Goal: Task Accomplishment & Management: Use online tool/utility

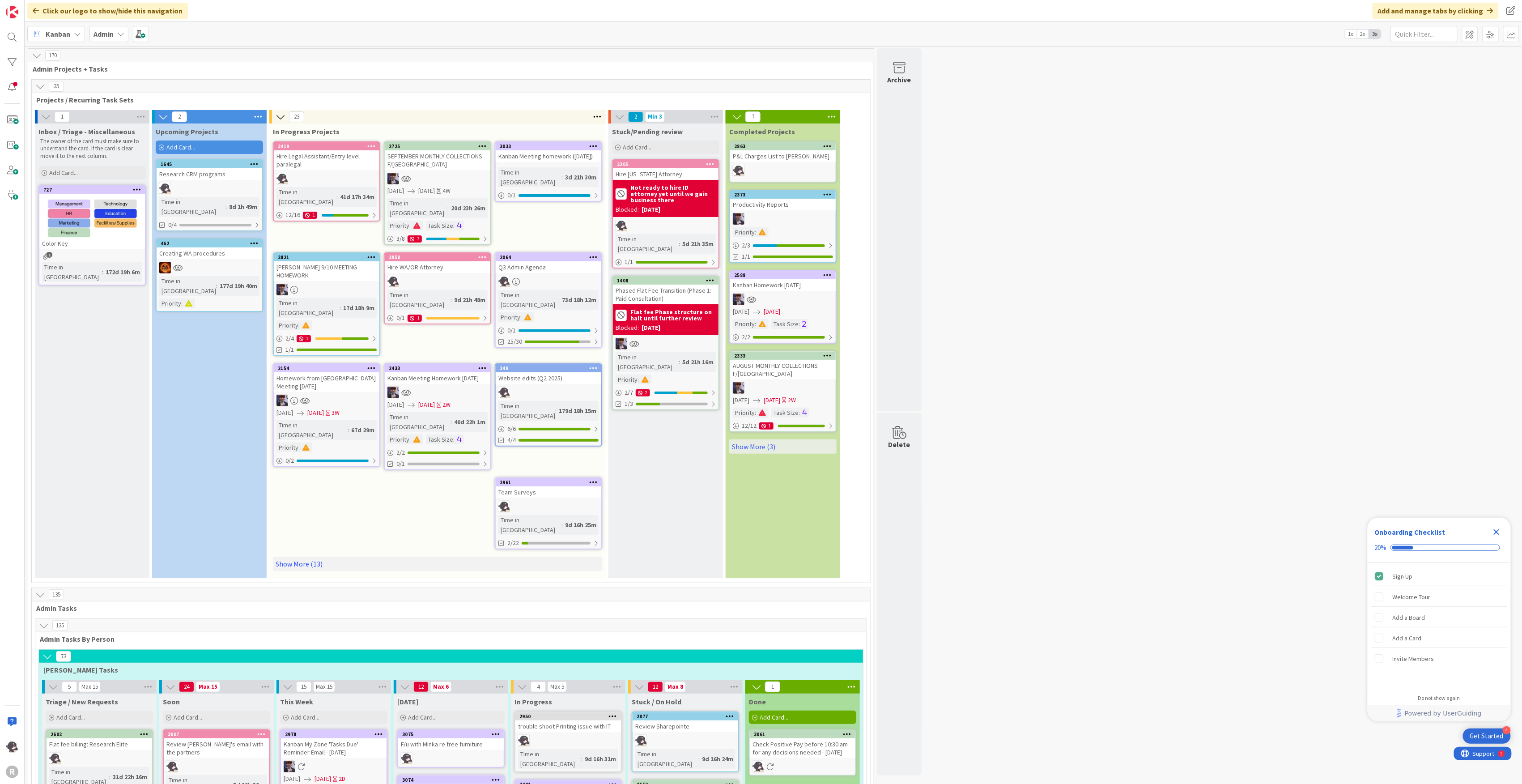
scroll to position [358, 0]
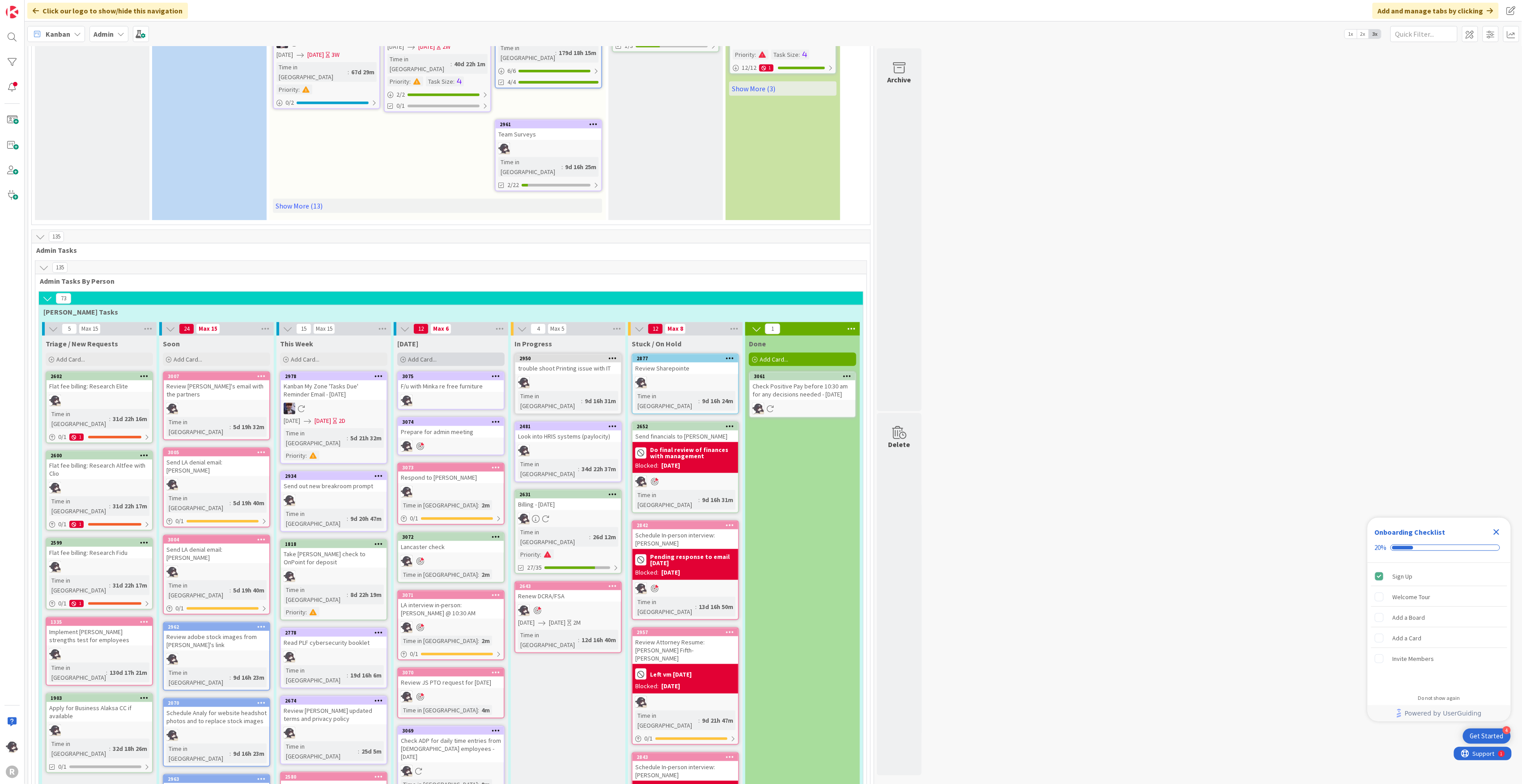
click at [435, 356] on span "Add Card..." at bounding box center [422, 359] width 29 height 8
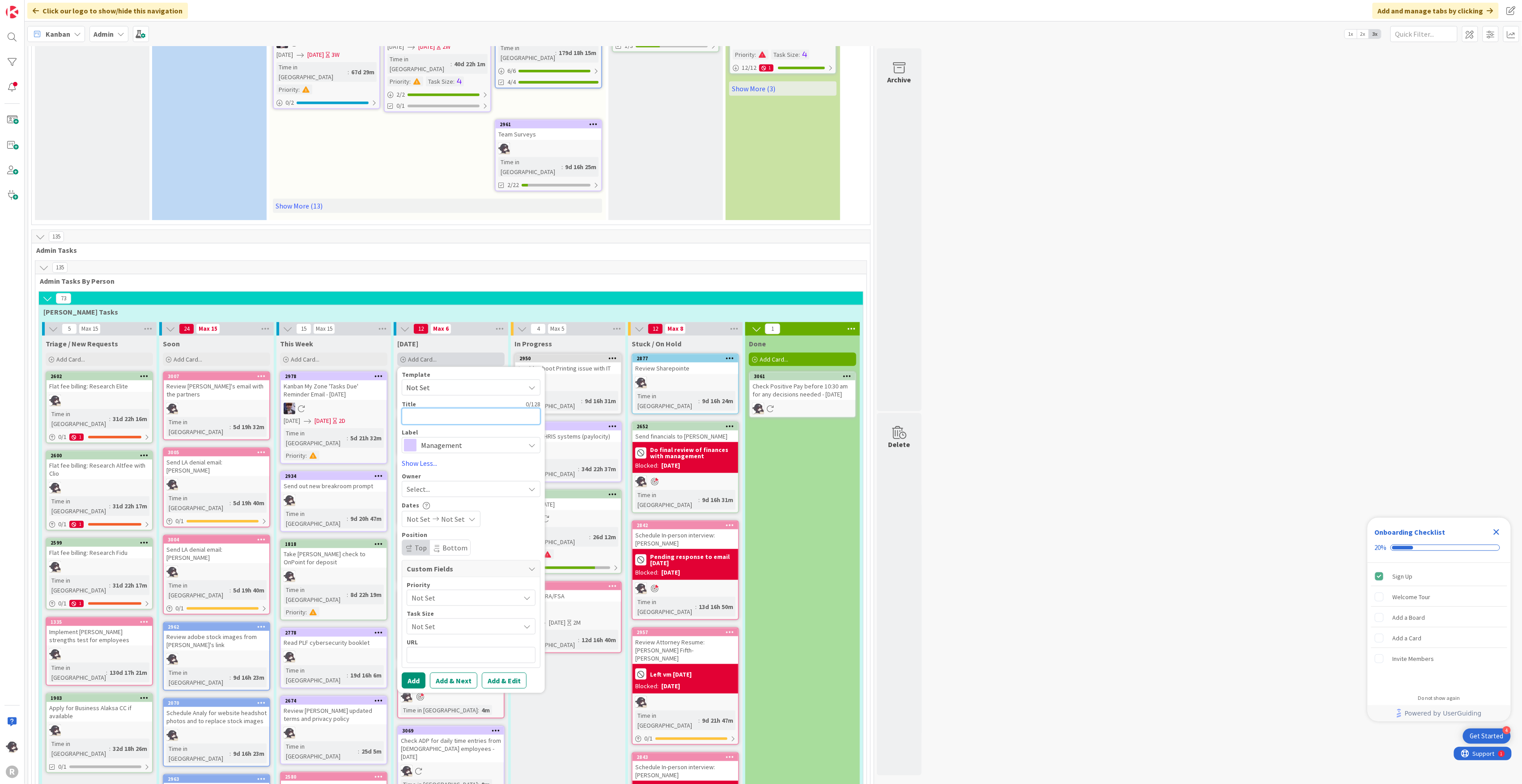
type textarea "R"
type textarea "x"
type textarea "Re"
type textarea "x"
type textarea "Rev"
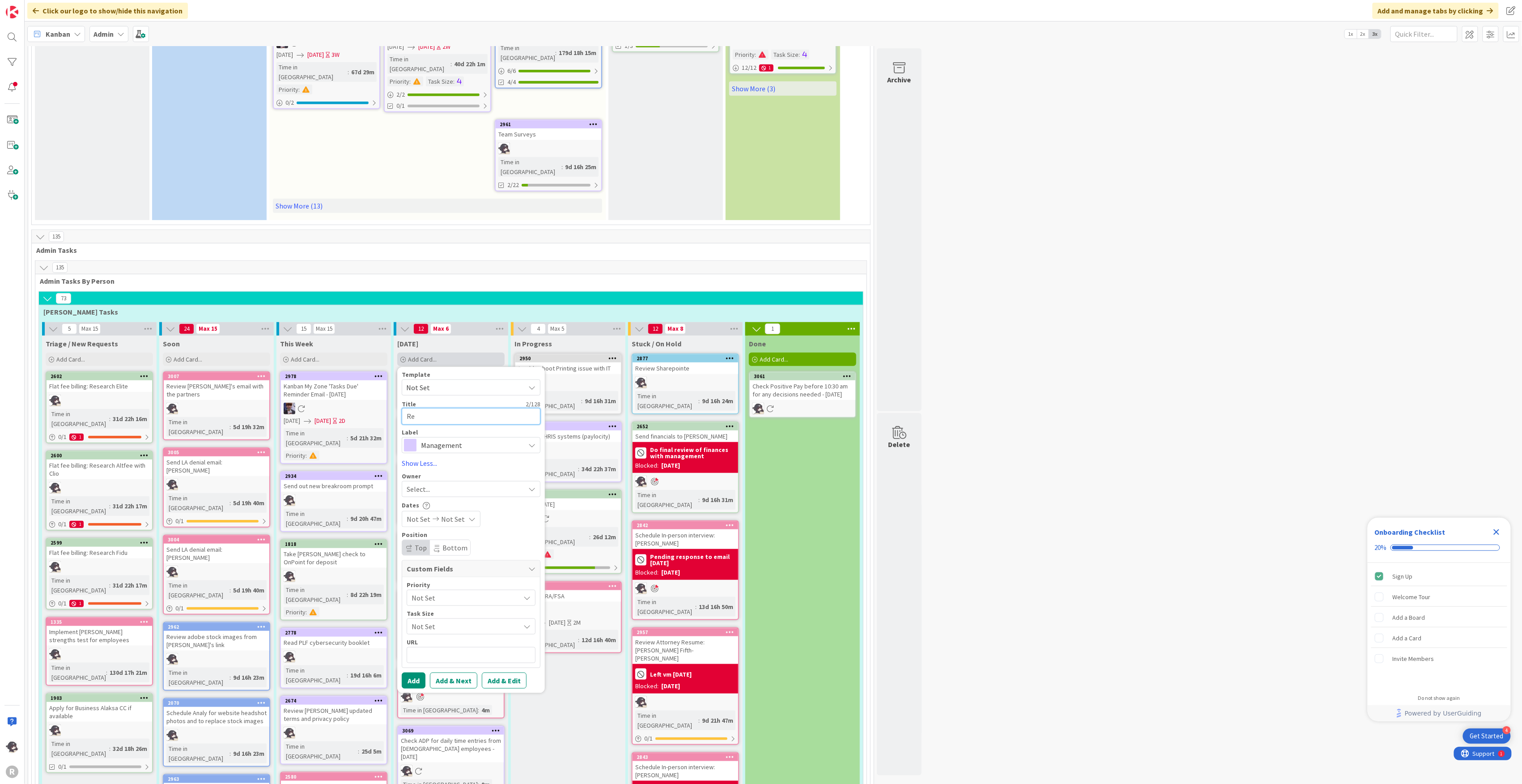
type textarea "x"
type textarea "Revi"
type textarea "x"
type textarea "Revie"
type textarea "x"
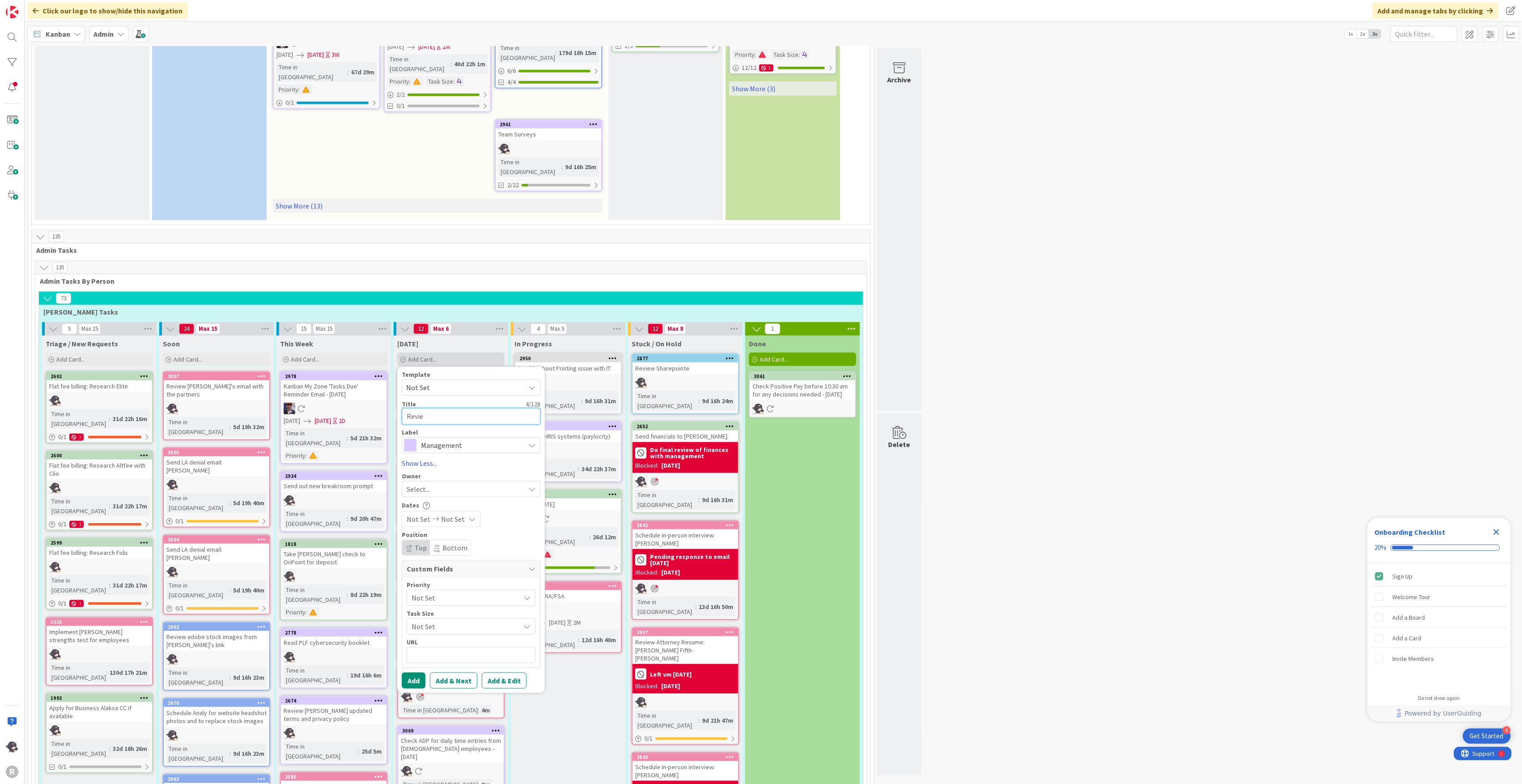
type textarea "Review"
type textarea "x"
type textarea "Review"
type textarea "x"
type textarea "Review a"
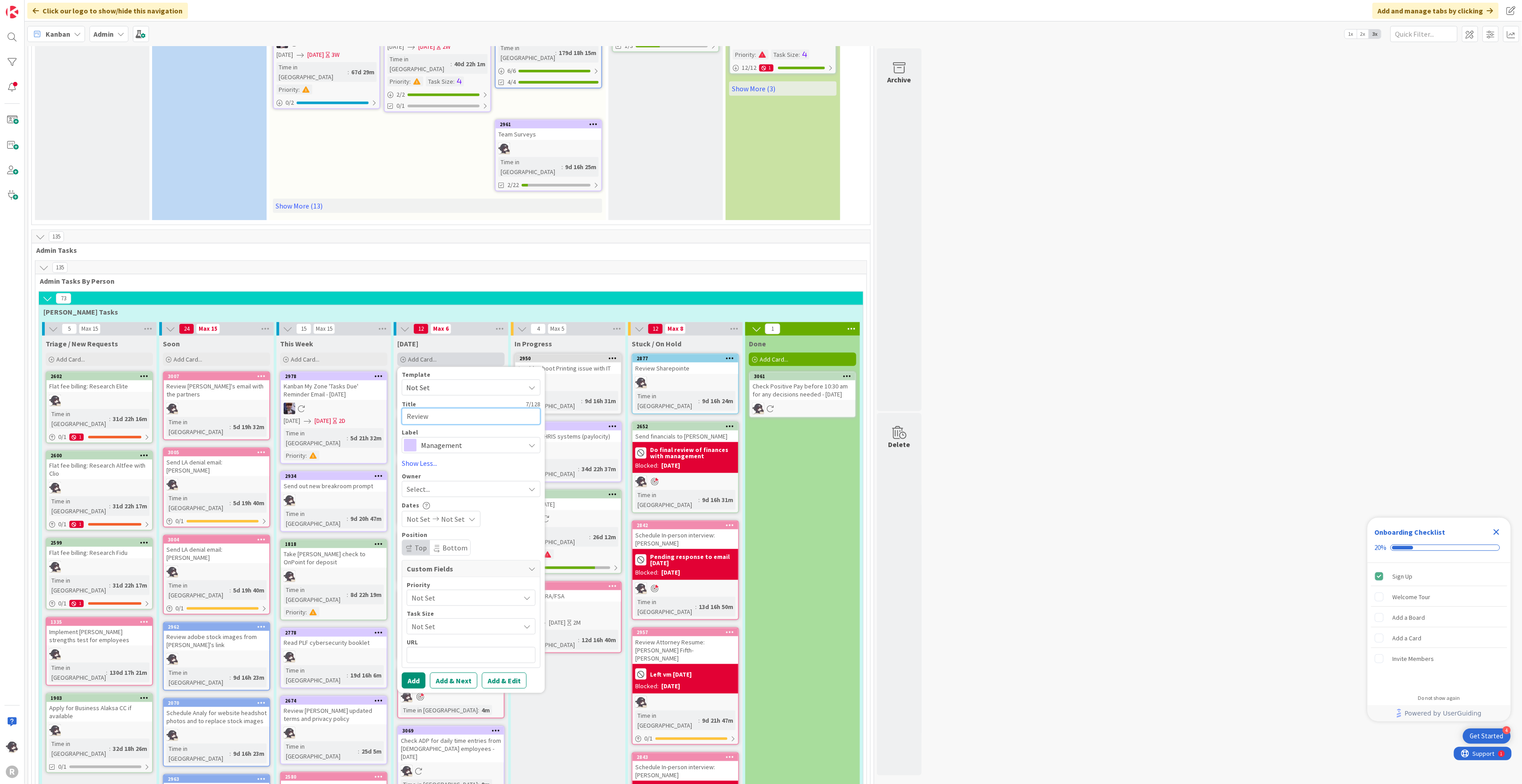
type textarea "x"
type textarea "Review ar"
type textarea "x"
type textarea "Review ari"
type textarea "x"
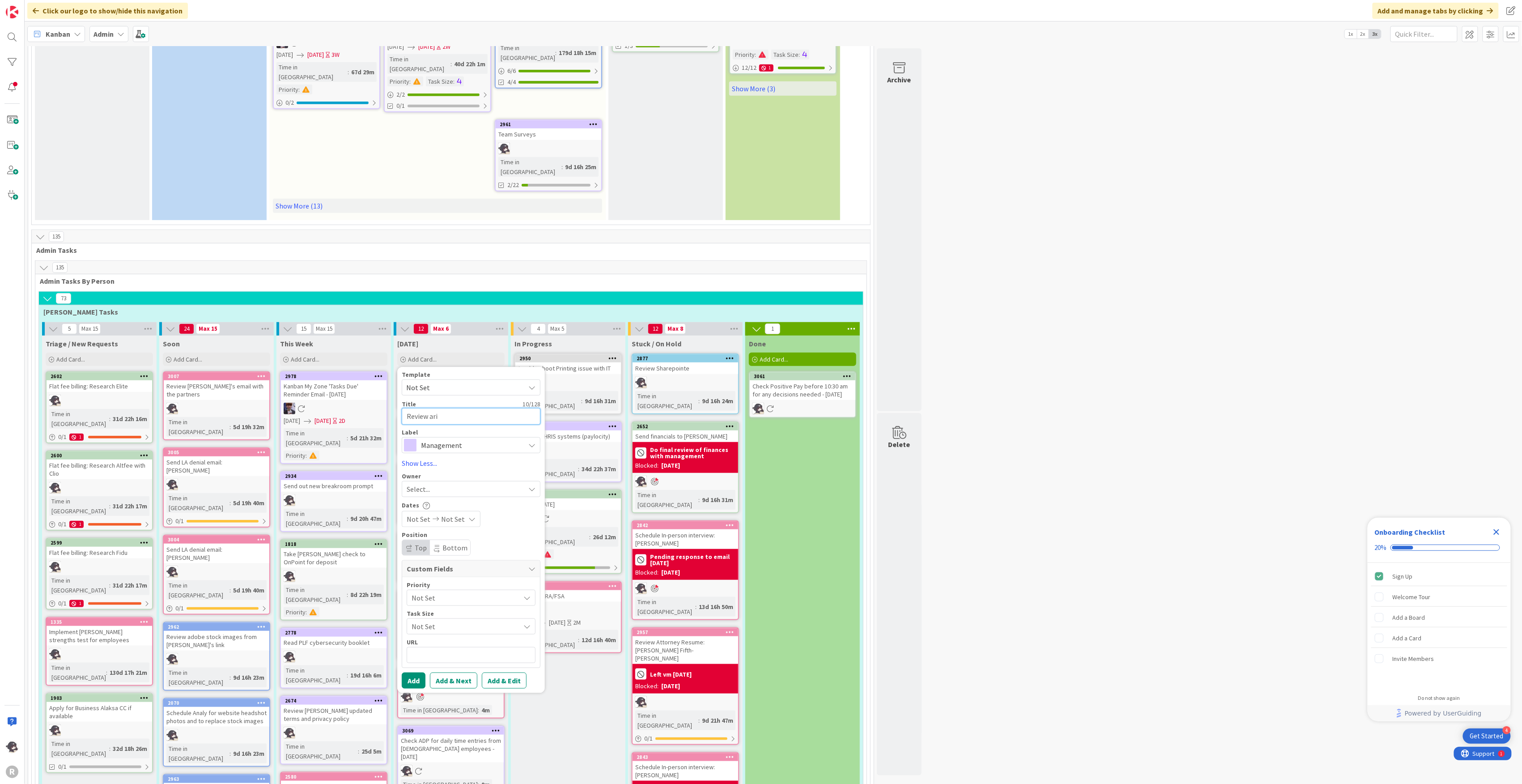
type textarea "Review ar"
type textarea "x"
type textarea "Review art"
type textarea "x"
type textarea "Review arti"
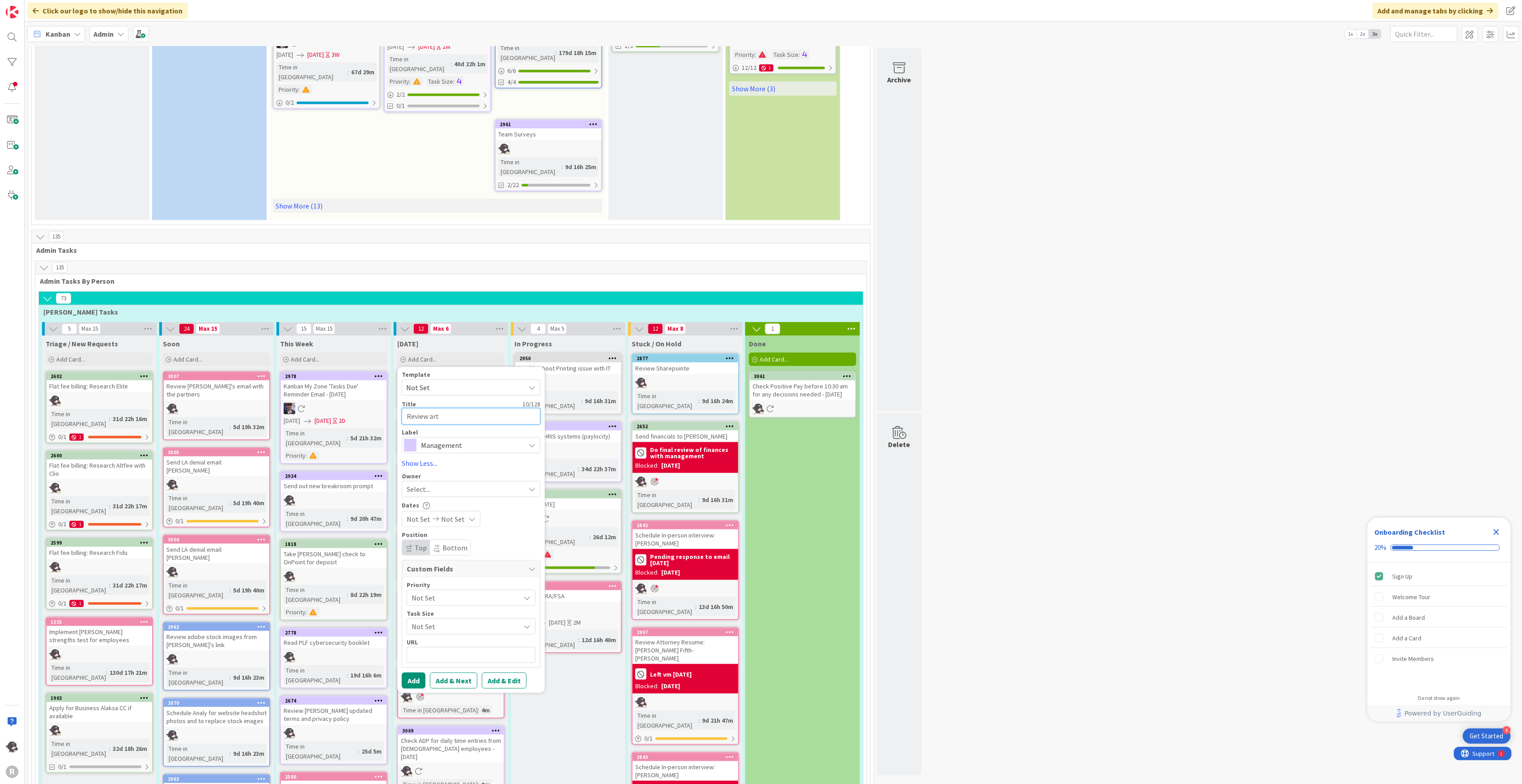
type textarea "x"
type textarea "Review artic"
type textarea "x"
type textarea "Review articl"
type textarea "x"
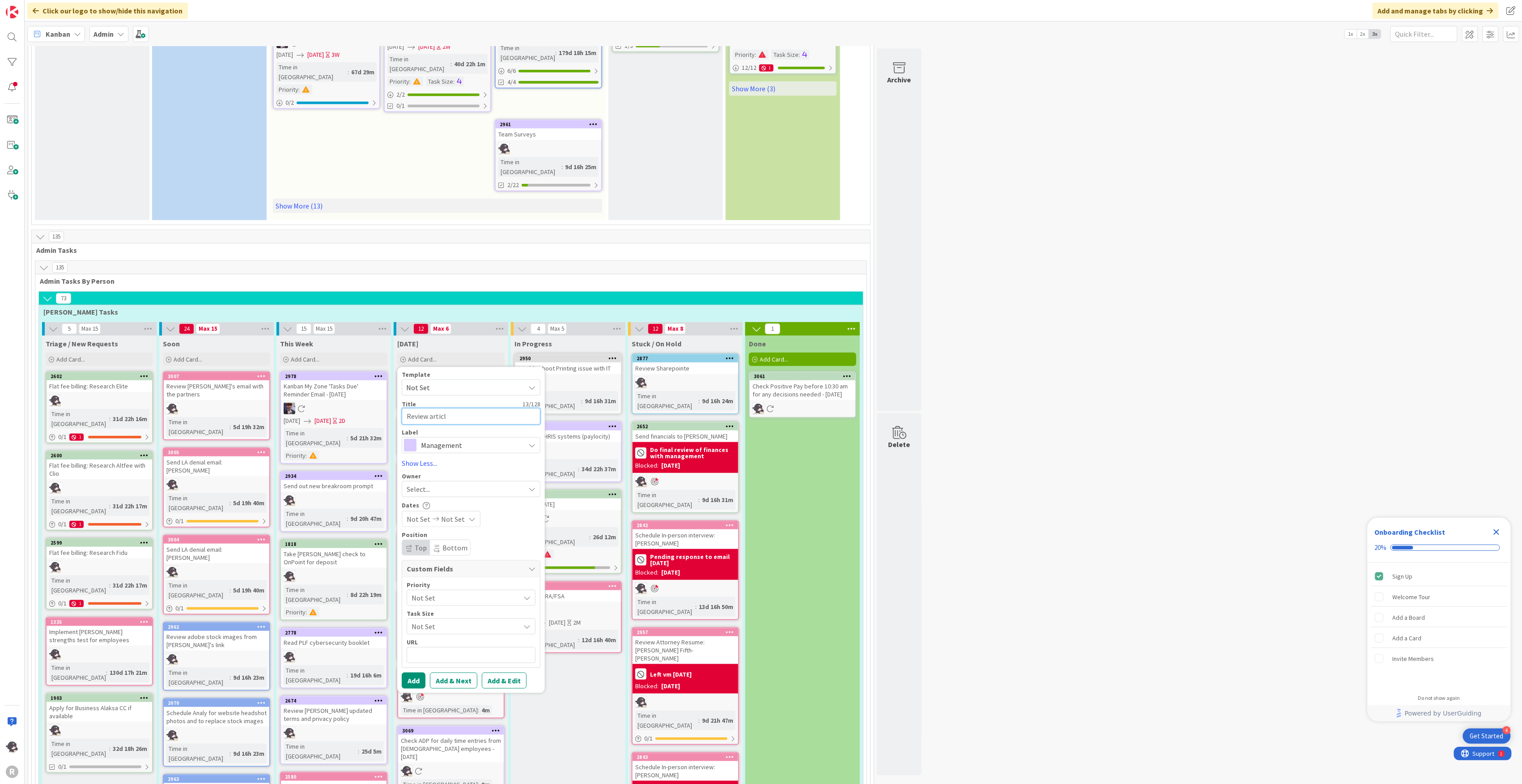
type textarea "Review article"
type textarea "x"
type textarea "Review articles"
type textarea "x"
type textarea "Review articles"
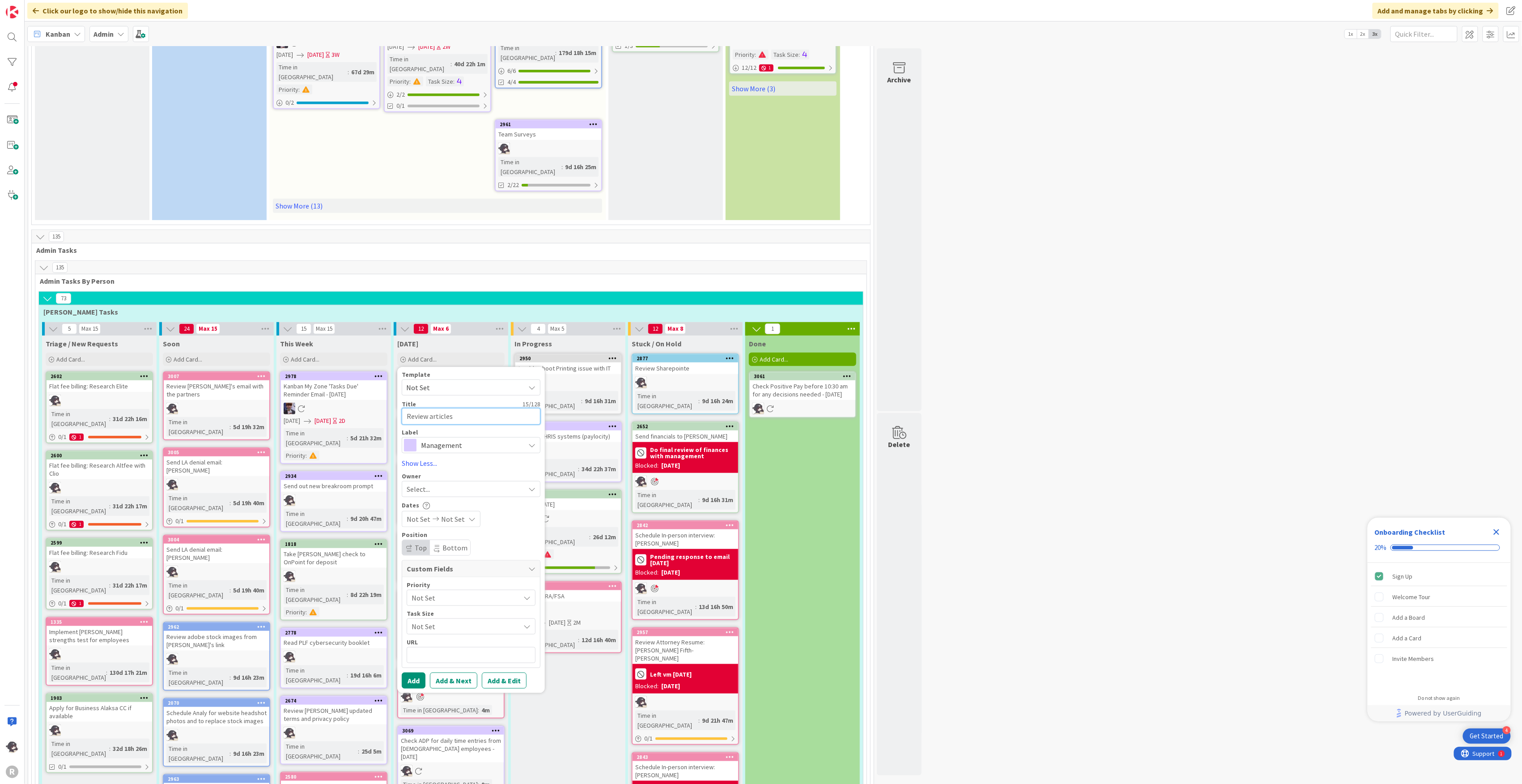
type textarea "x"
type textarea "Review articles r"
type textarea "x"
type textarea "Review articles re"
type textarea "x"
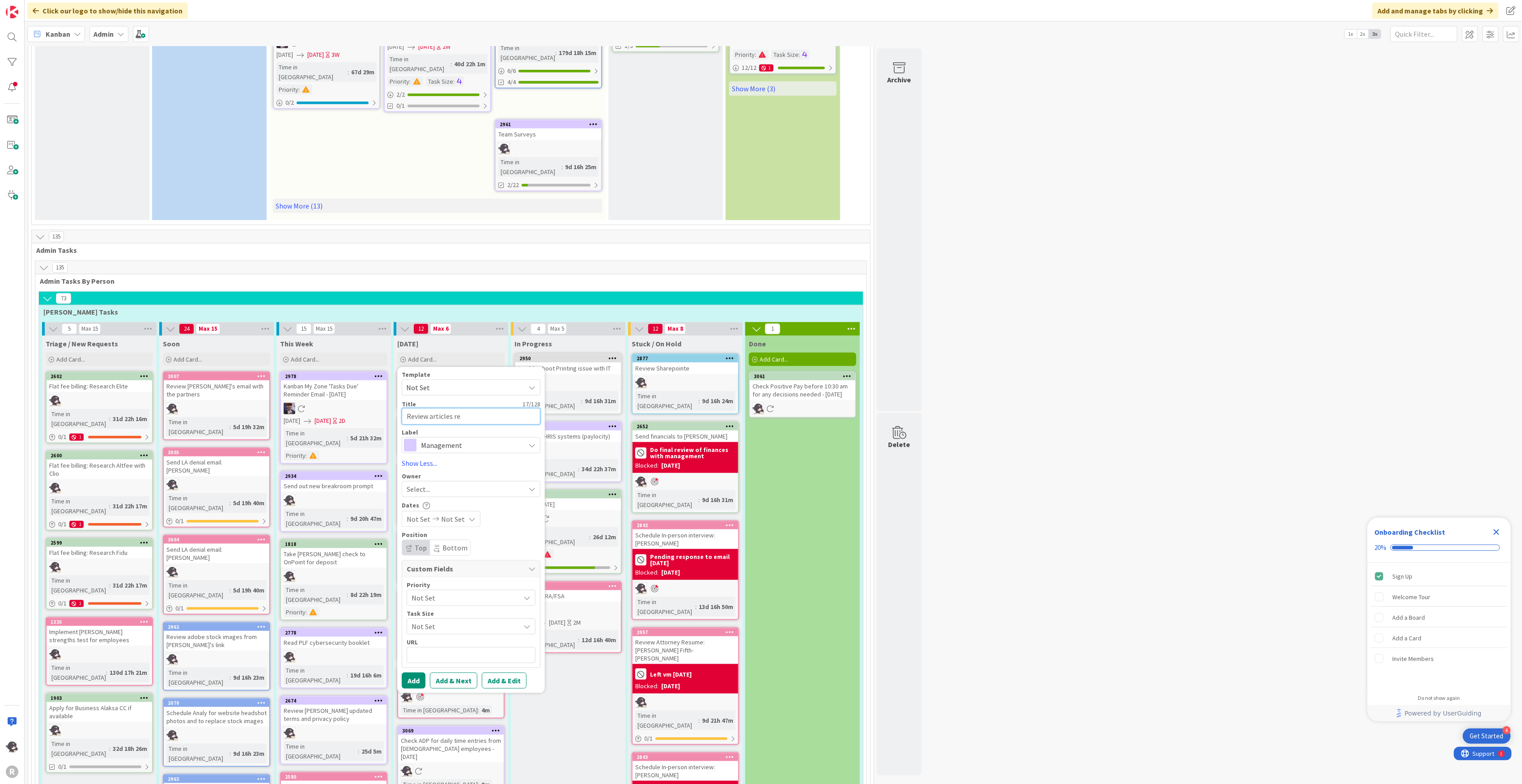
type textarea "Review articles re"
type textarea "x"
type textarea "Review articles re H"
type textarea "x"
type textarea "Review articles re H-"
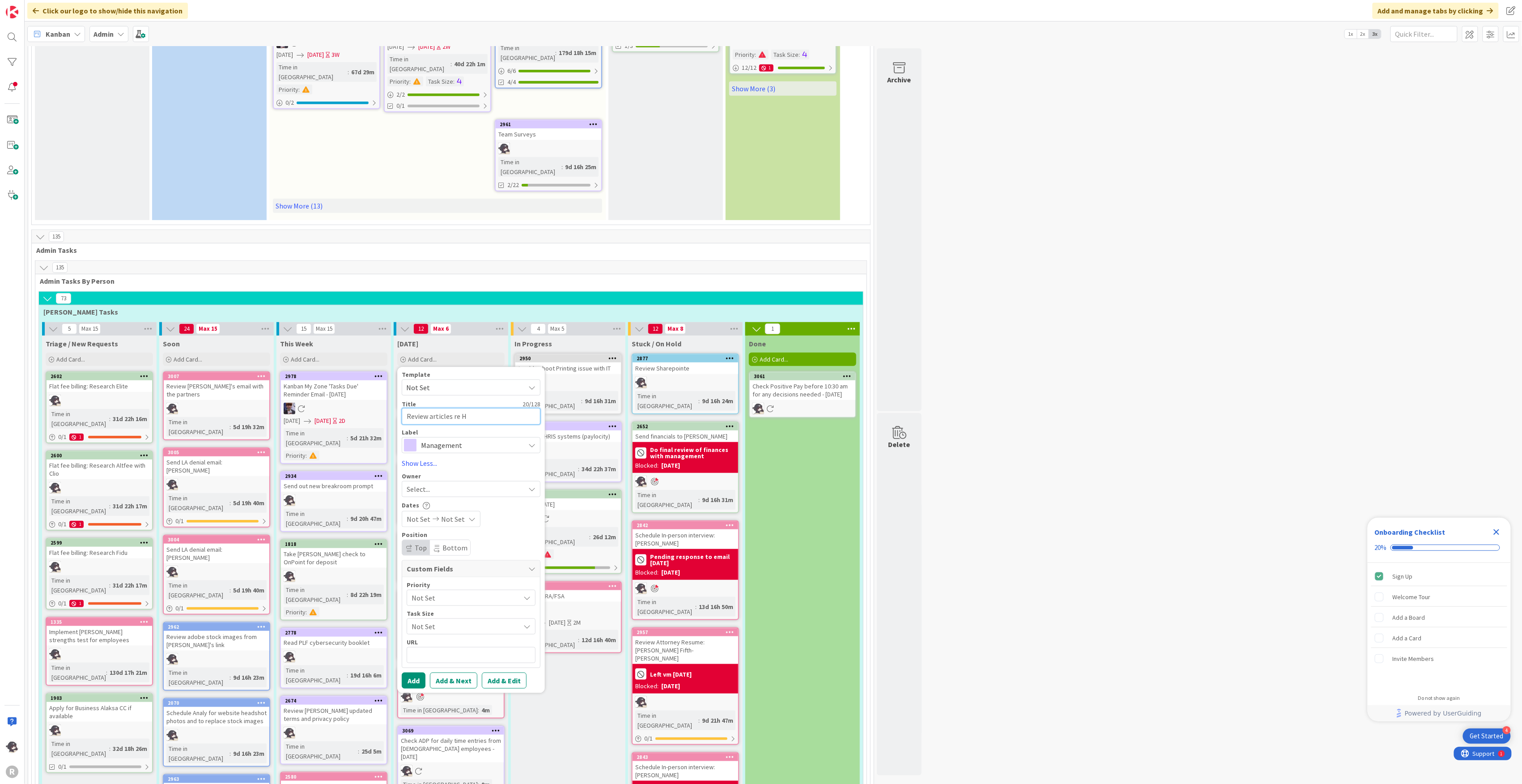
type textarea "x"
type textarea "Review articles re H-1"
type textarea "x"
type textarea "Review articles re H-1B"
type textarea "x"
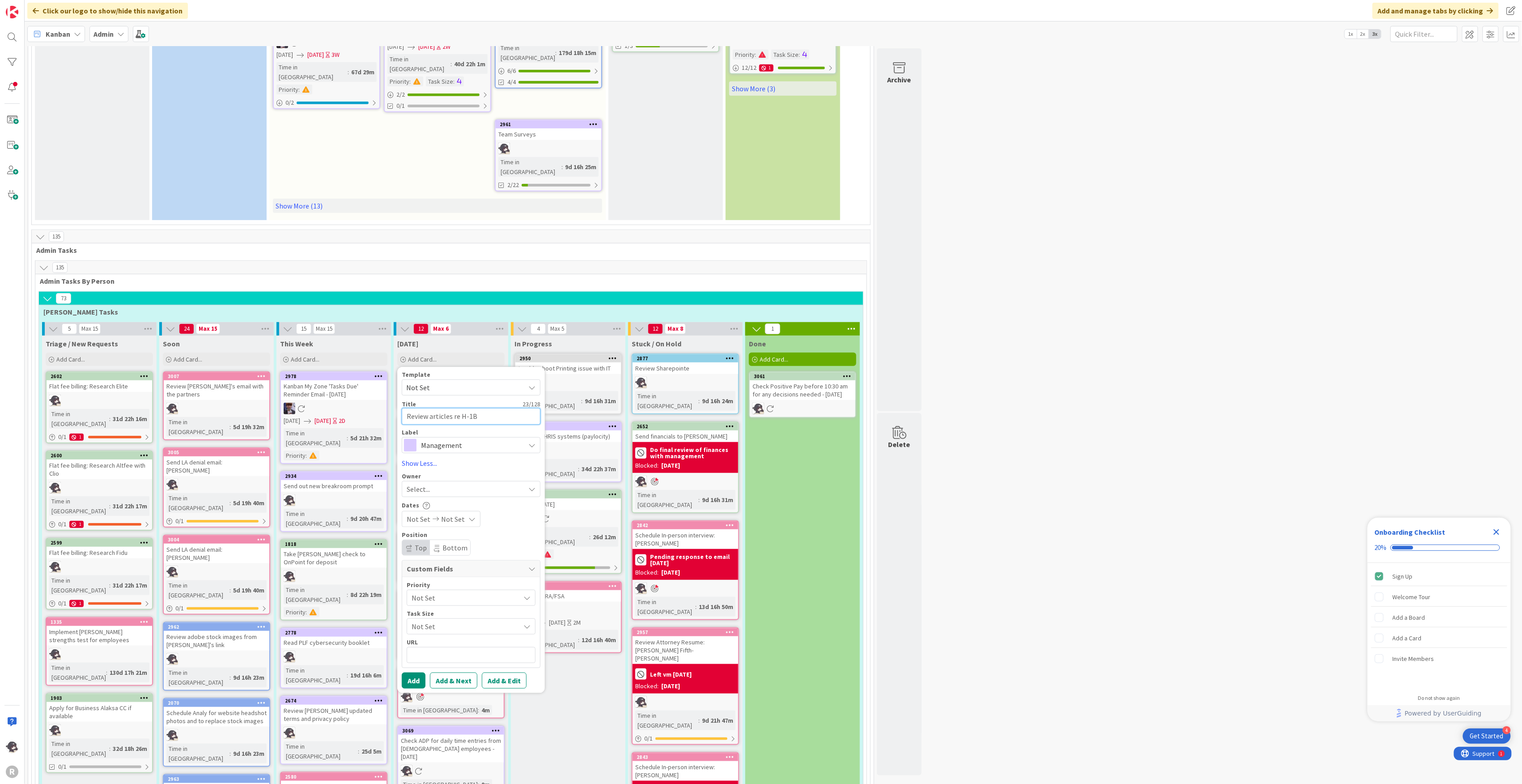
type textarea "Review articles re H-1B"
type textarea "x"
type textarea "Review articles re H-1B V"
type textarea "x"
type textarea "Review articles re H-1B Vi"
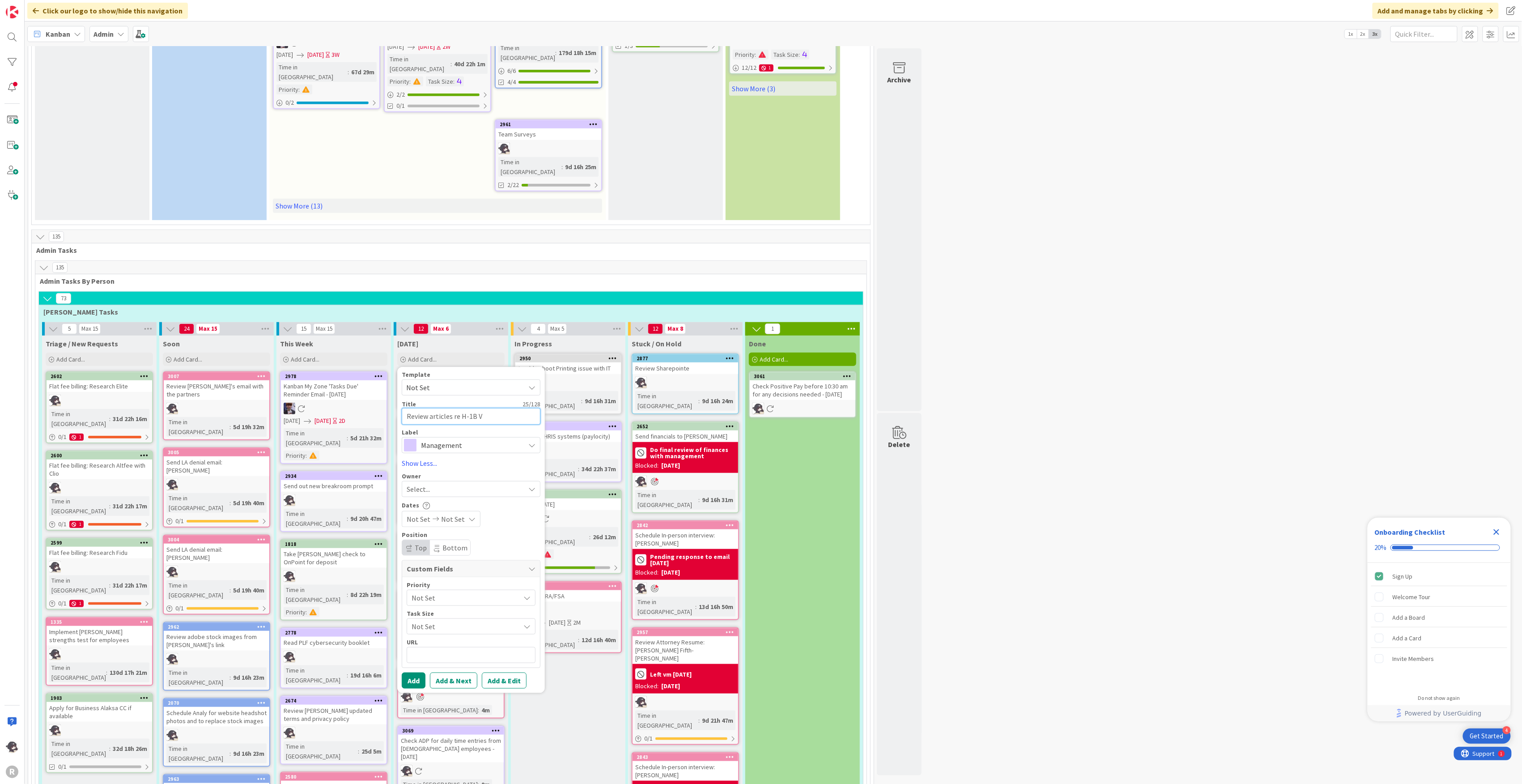
type textarea "x"
type textarea "Review articles re H-1B Vis"
type textarea "x"
type textarea "Review articles re [DEMOGRAPHIC_DATA]"
type textarea "x"
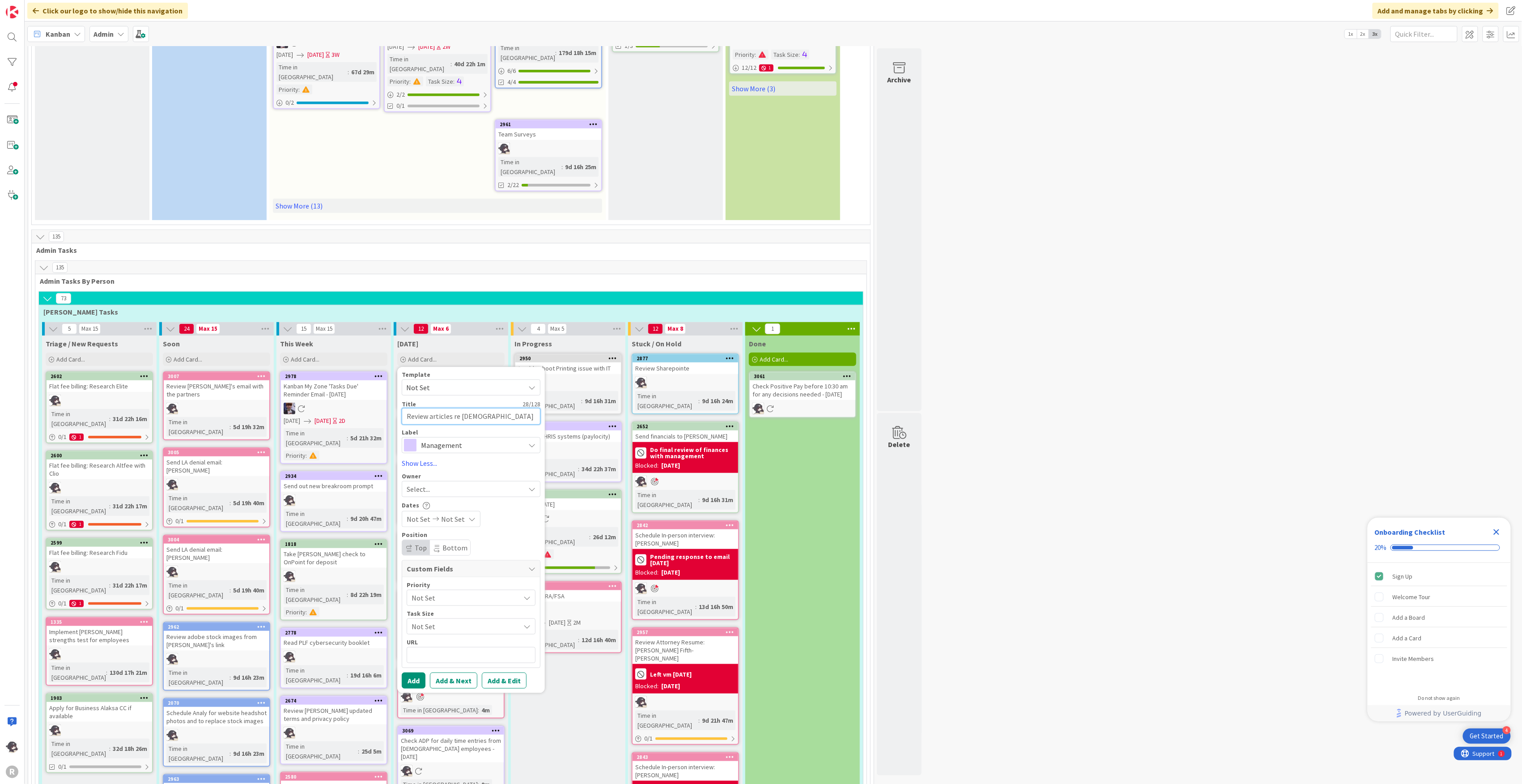
type textarea "Review articles re H-1B Visas"
type textarea "x"
type textarea "Review articles re H-1B Visas"
click at [430, 484] on span "Select..." at bounding box center [418, 489] width 24 height 11
click at [446, 540] on span "[PERSON_NAME]" at bounding box center [458, 547] width 44 height 14
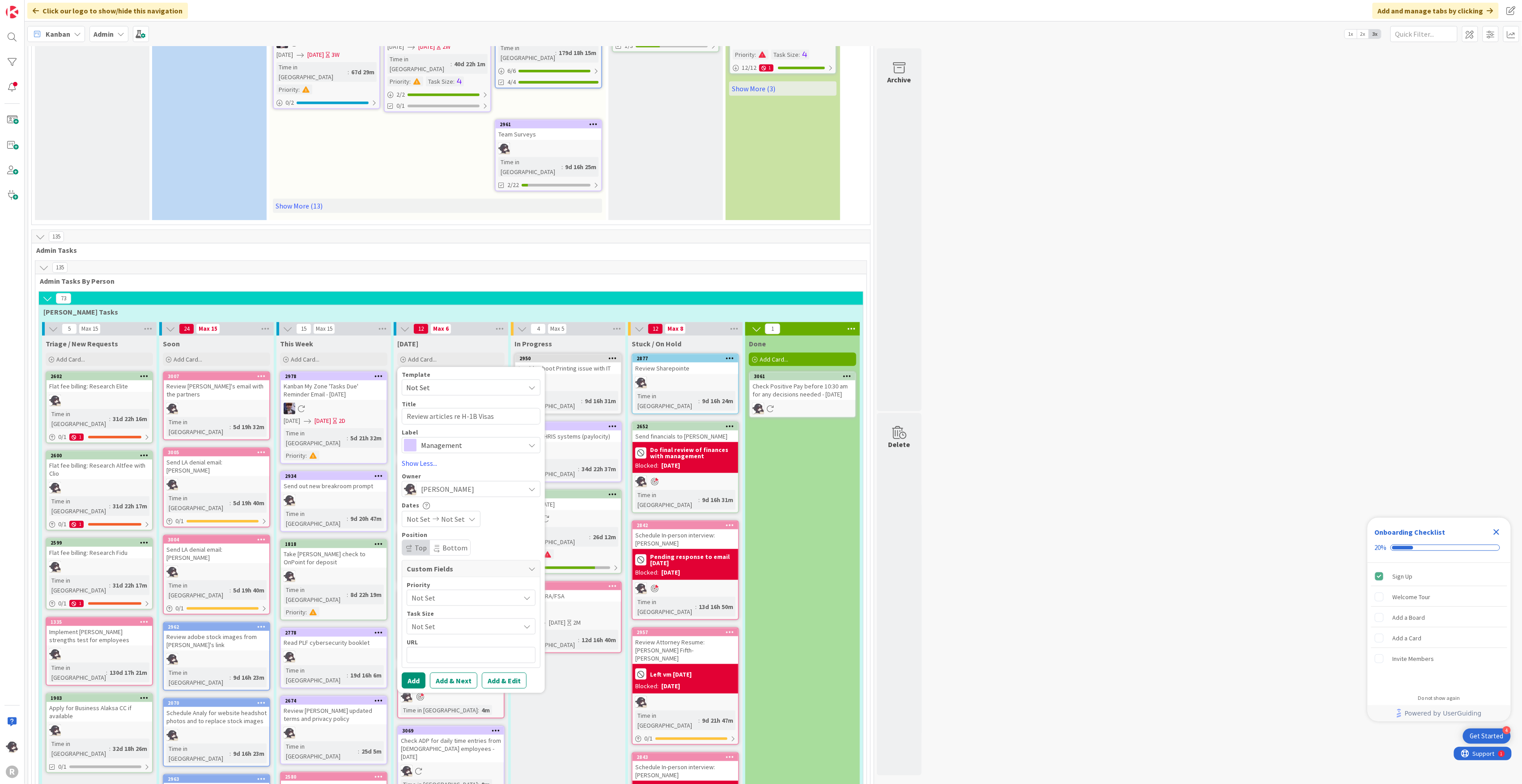
click at [473, 438] on span "Management" at bounding box center [470, 445] width 99 height 13
click at [447, 476] on span "HR" at bounding box center [489, 482] width 109 height 14
click at [417, 624] on div "Template Not Set Title 29 / 128 Review articles re H-1B Visas Label HR Manageme…" at bounding box center [472, 529] width 139 height 317
click at [417, 672] on button "Add" at bounding box center [414, 680] width 24 height 16
type textarea "x"
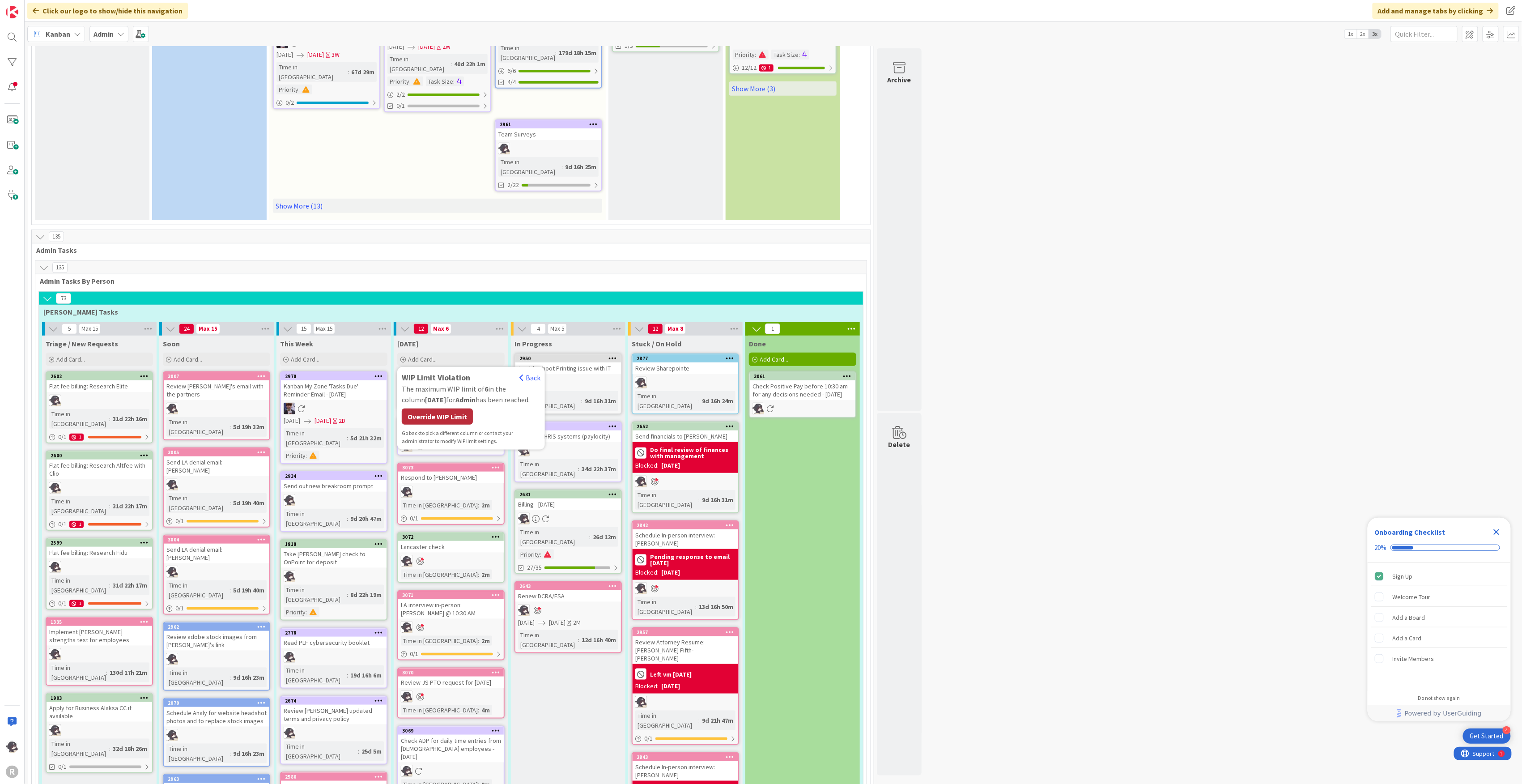
click at [443, 408] on div "Override WIP Limit" at bounding box center [437, 416] width 71 height 16
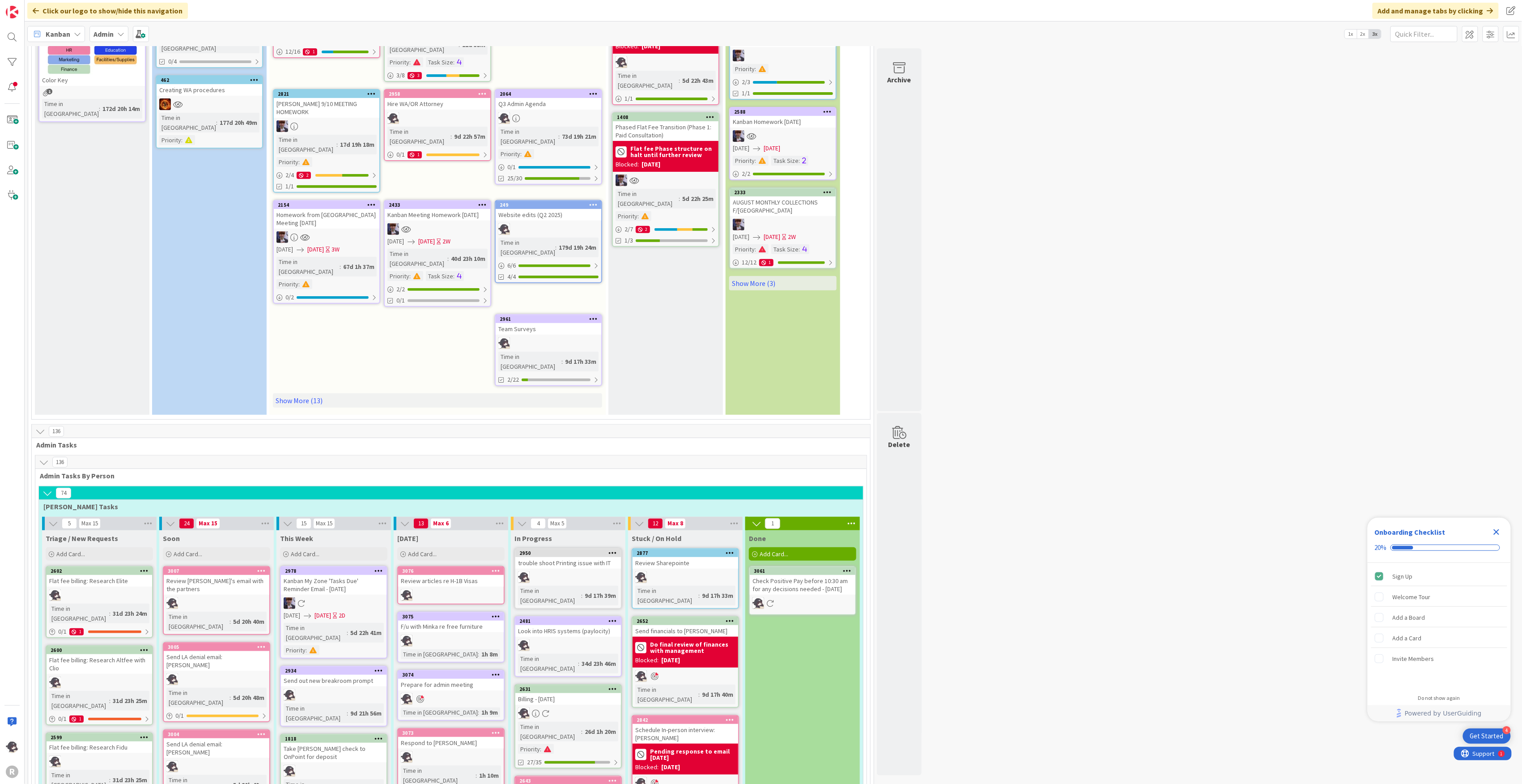
scroll to position [119, 0]
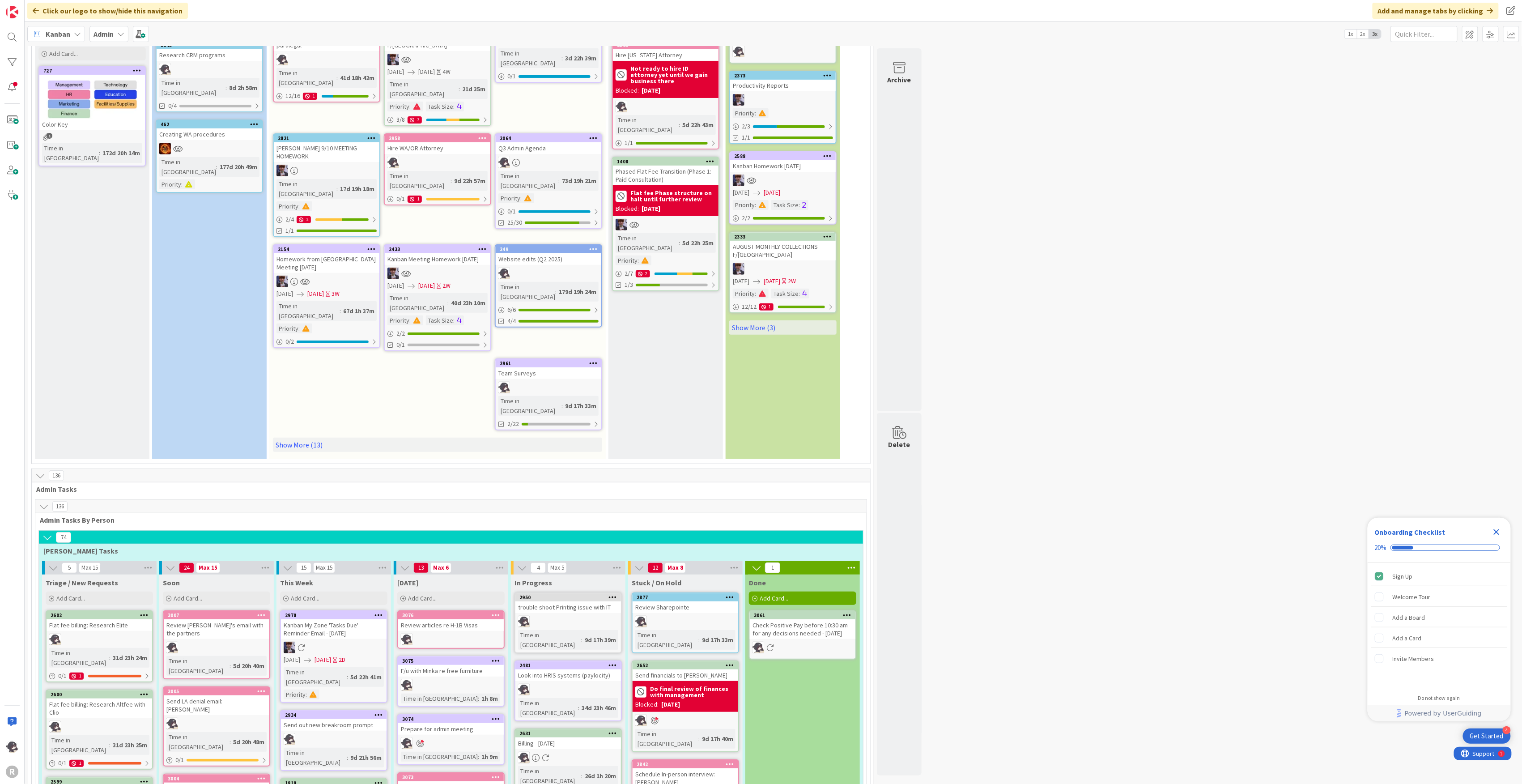
click at [51, 34] on span "Kanban" at bounding box center [58, 34] width 24 height 11
click at [67, 47] on span "My Zone" at bounding box center [79, 53] width 64 height 14
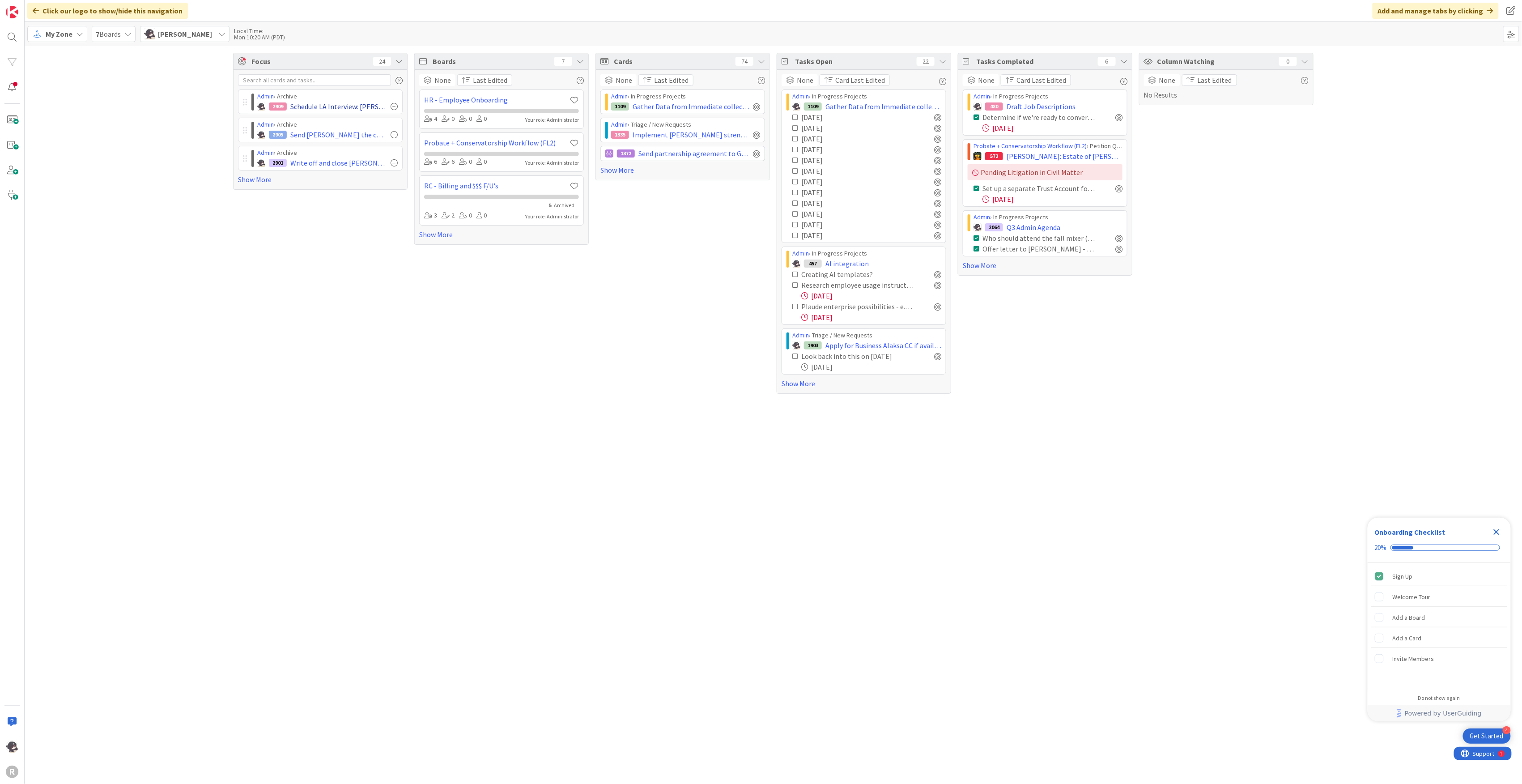
click at [392, 107] on div at bounding box center [394, 107] width 7 height 7
click at [394, 107] on div at bounding box center [394, 107] width 7 height 7
click at [394, 106] on div at bounding box center [394, 107] width 7 height 7
click at [260, 222] on link "Show More" at bounding box center [321, 222] width 165 height 11
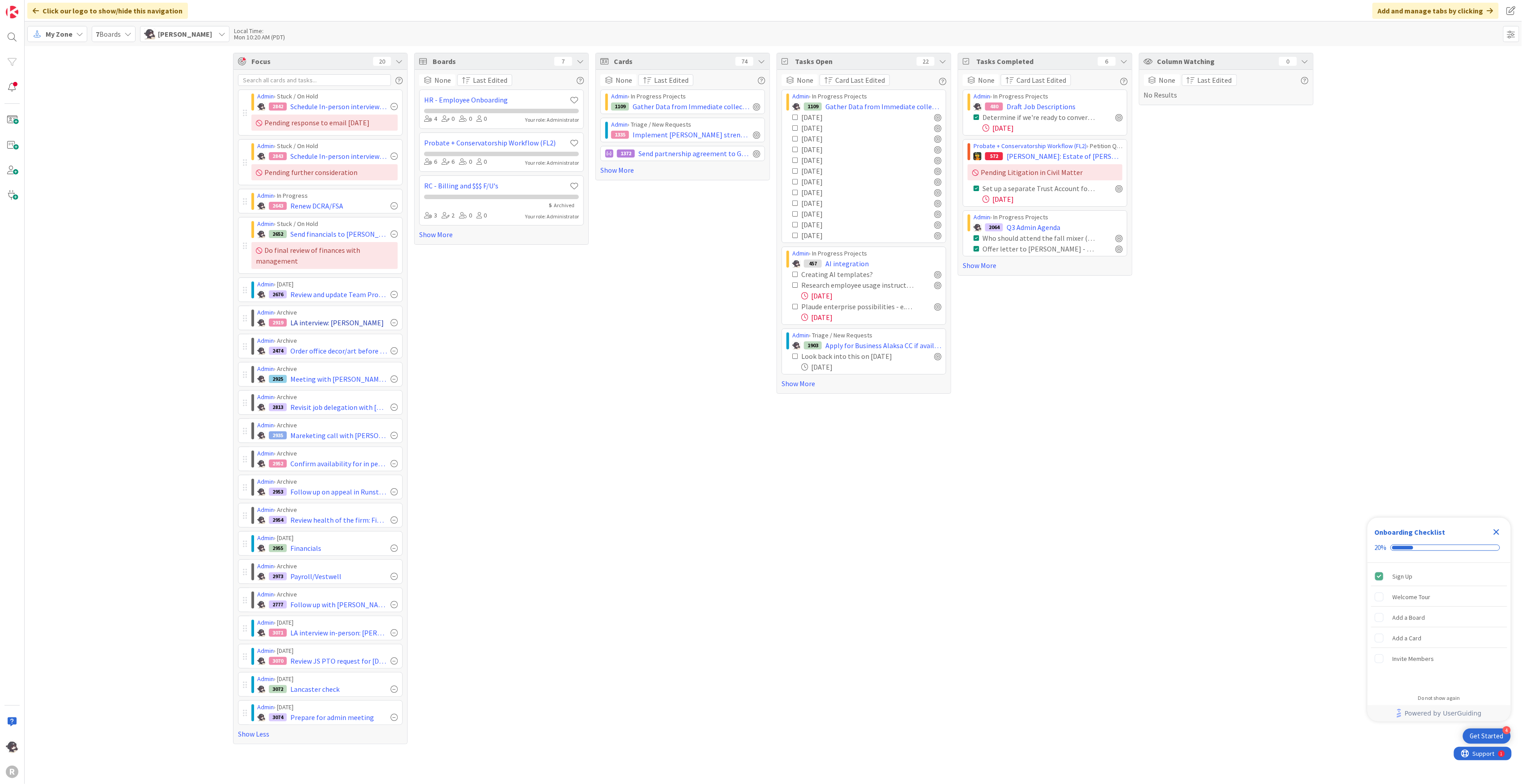
click at [395, 322] on div at bounding box center [394, 323] width 7 height 7
click at [396, 322] on div at bounding box center [394, 323] width 7 height 7
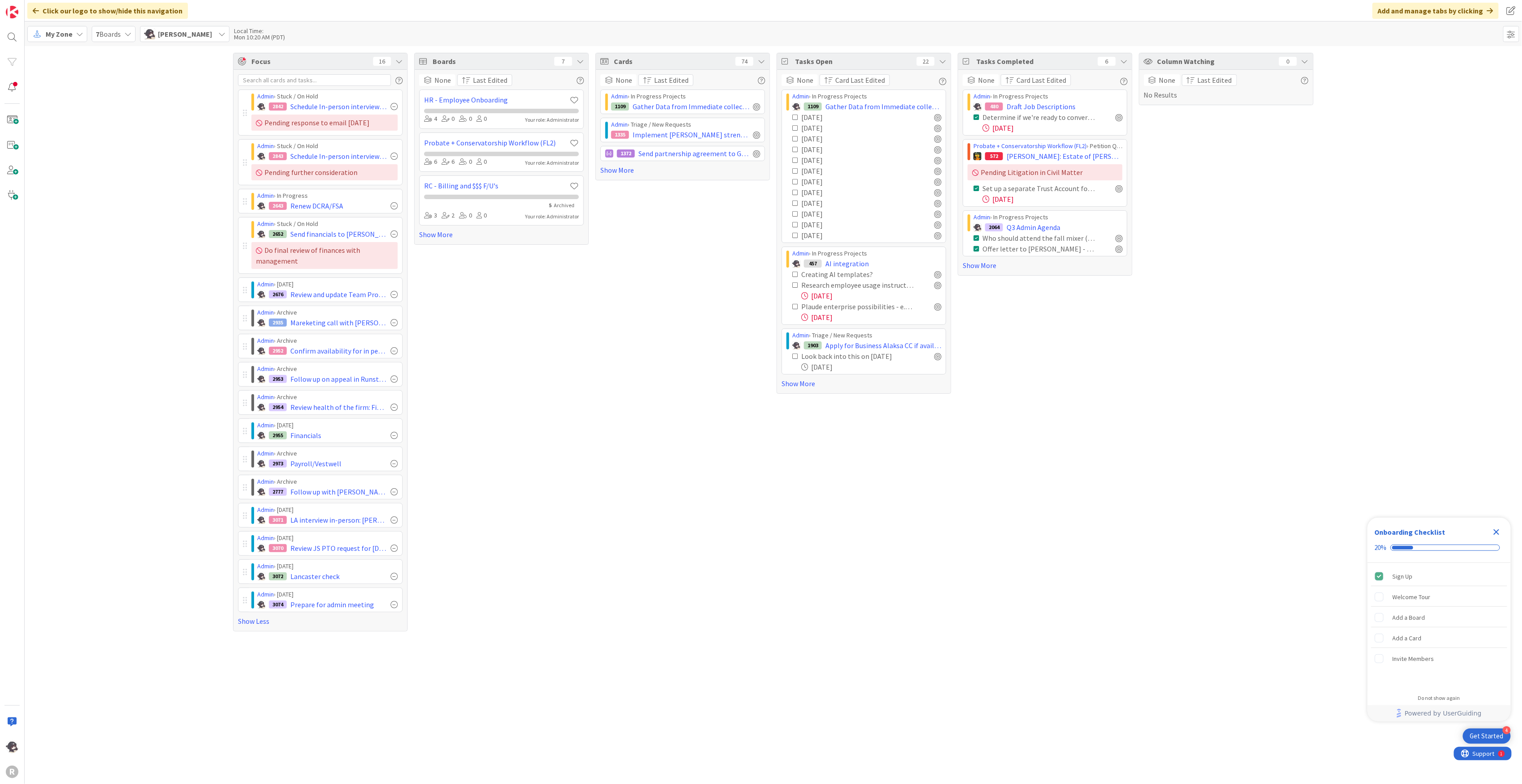
click at [396, 322] on div at bounding box center [394, 323] width 7 height 7
click at [394, 323] on div at bounding box center [394, 323] width 7 height 7
click at [396, 353] on div at bounding box center [394, 351] width 7 height 7
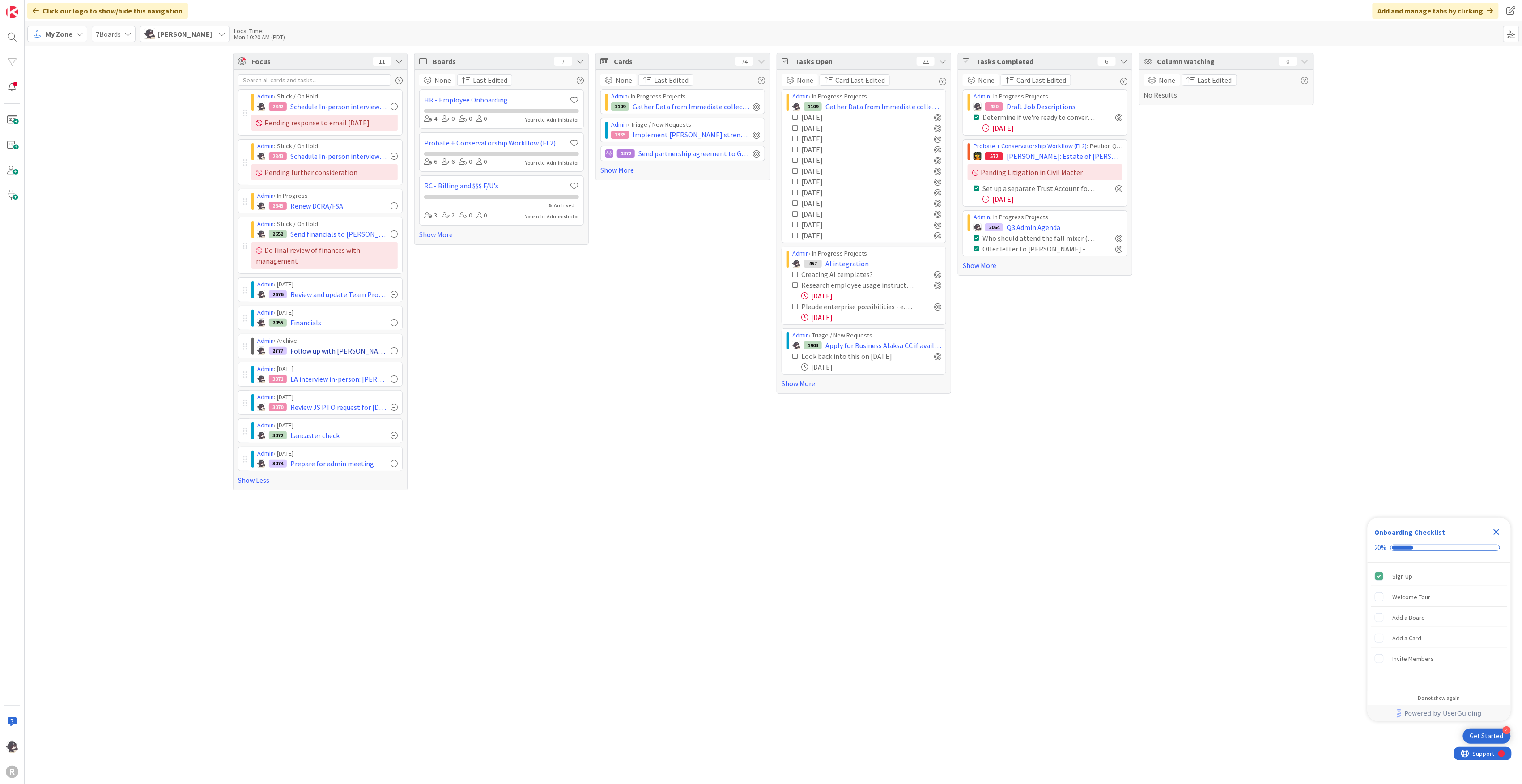
click at [396, 352] on div at bounding box center [394, 351] width 7 height 7
